Goal: Information Seeking & Learning: Learn about a topic

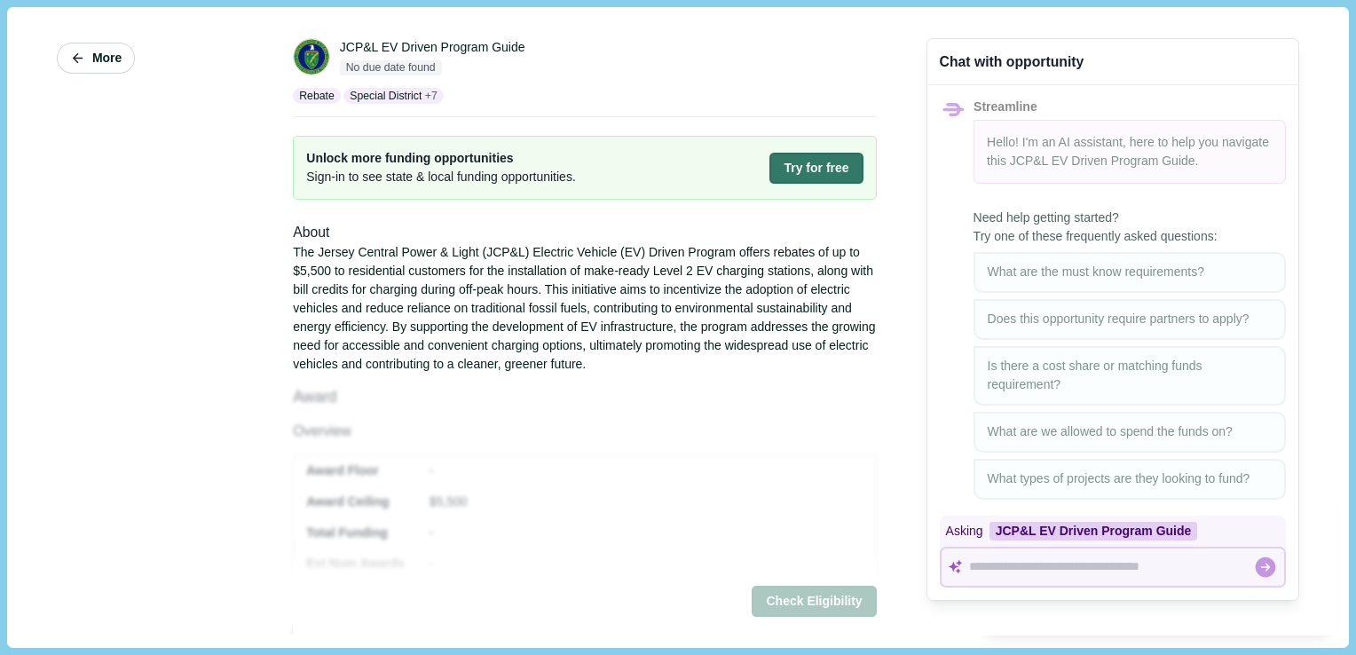
click at [96, 62] on span "More" at bounding box center [106, 58] width 29 height 15
